Goal: Information Seeking & Learning: Compare options

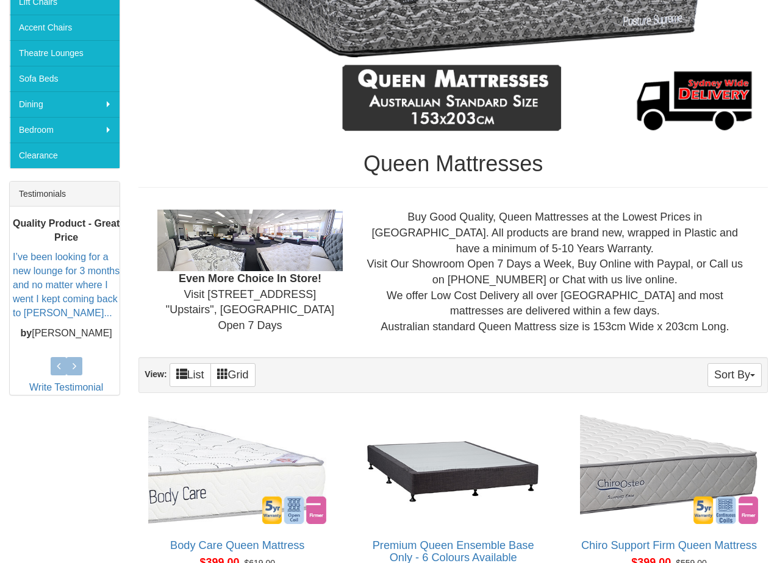
scroll to position [282, 0]
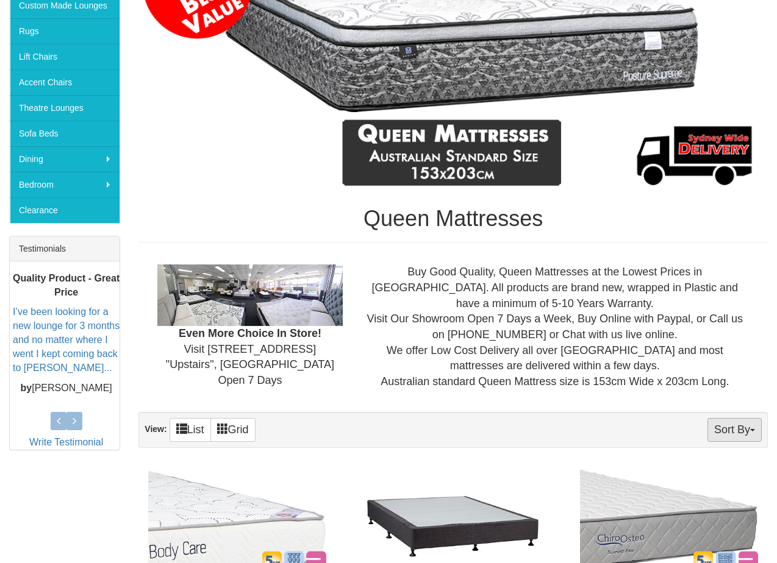
click at [728, 426] on button "Sort By" at bounding box center [734, 430] width 54 height 24
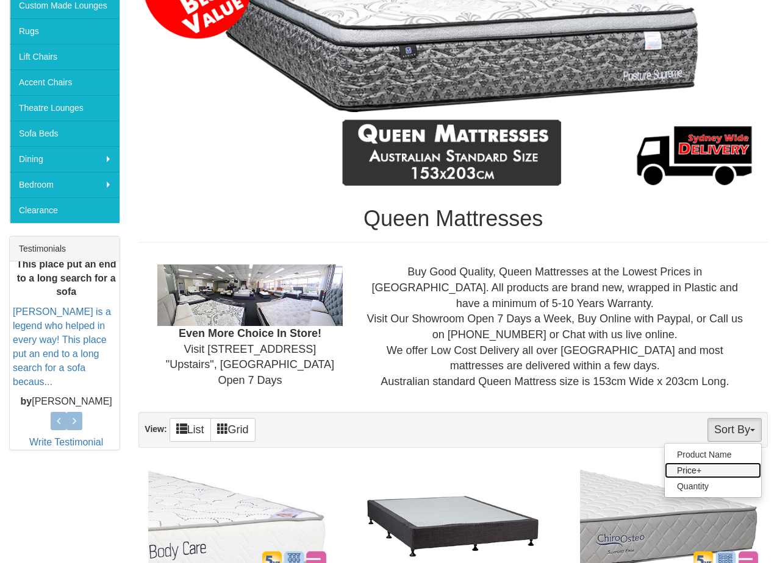
click at [699, 476] on link "Price+" at bounding box center [712, 471] width 96 height 16
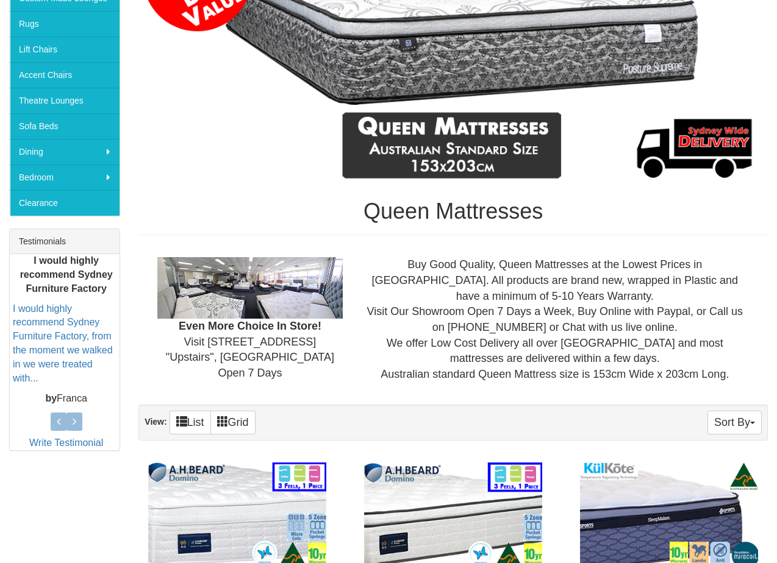
scroll to position [536, 0]
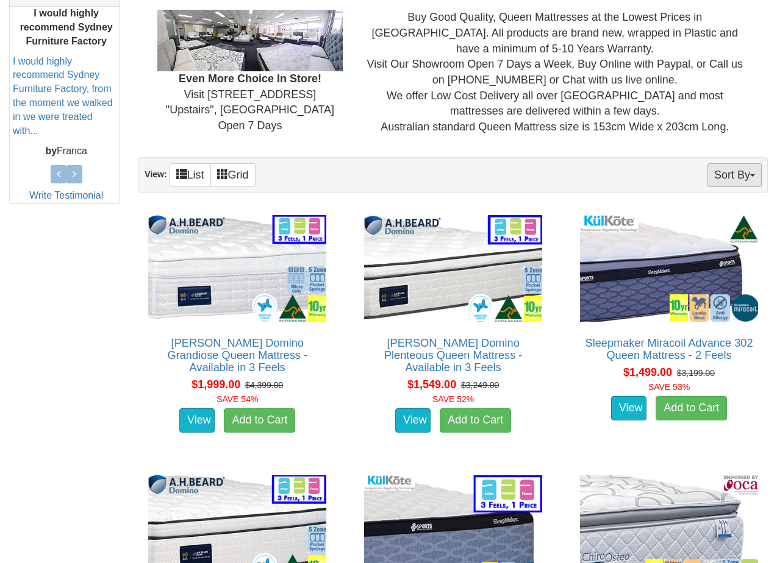
click at [745, 181] on button "Sort By" at bounding box center [734, 175] width 54 height 24
click at [588, 168] on div "Sort By Product Name Price- Quantity View: List Grid" at bounding box center [452, 175] width 629 height 36
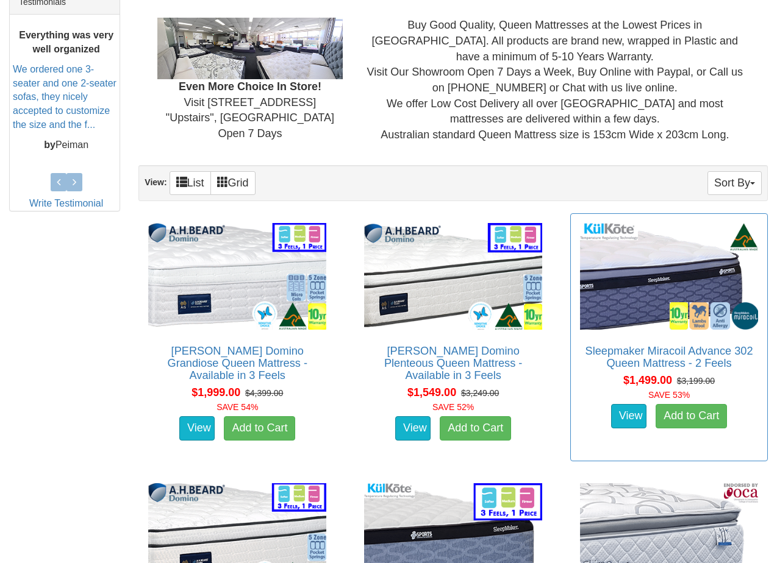
scroll to position [540, 0]
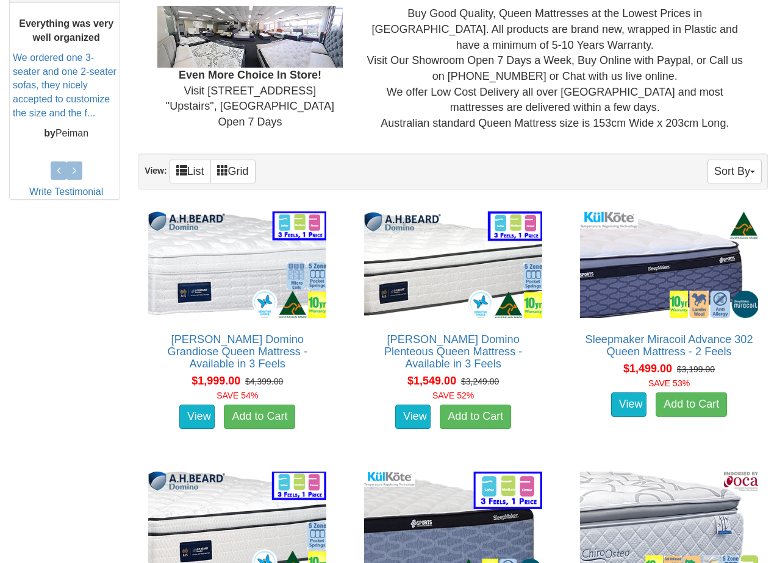
click at [745, 185] on div "Sort By Product Name Price- Quantity View: List Grid" at bounding box center [452, 172] width 629 height 36
click at [736, 181] on button "Sort By" at bounding box center [734, 172] width 54 height 24
click at [548, 133] on div "Even More Choice In Store! Visit 4 Nursery Rd "Upstairs", Campbelltown Open 7 D…" at bounding box center [452, 68] width 629 height 145
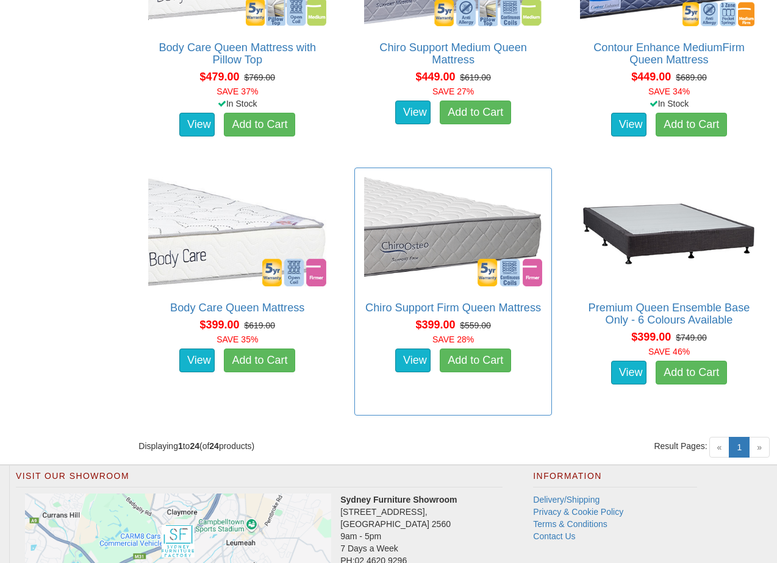
scroll to position [2516, 0]
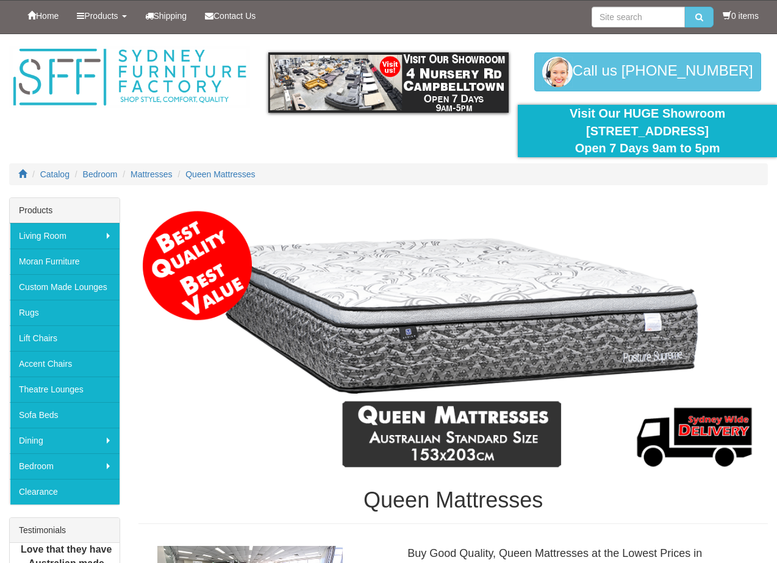
scroll to position [282, 0]
